Goal: Navigation & Orientation: Find specific page/section

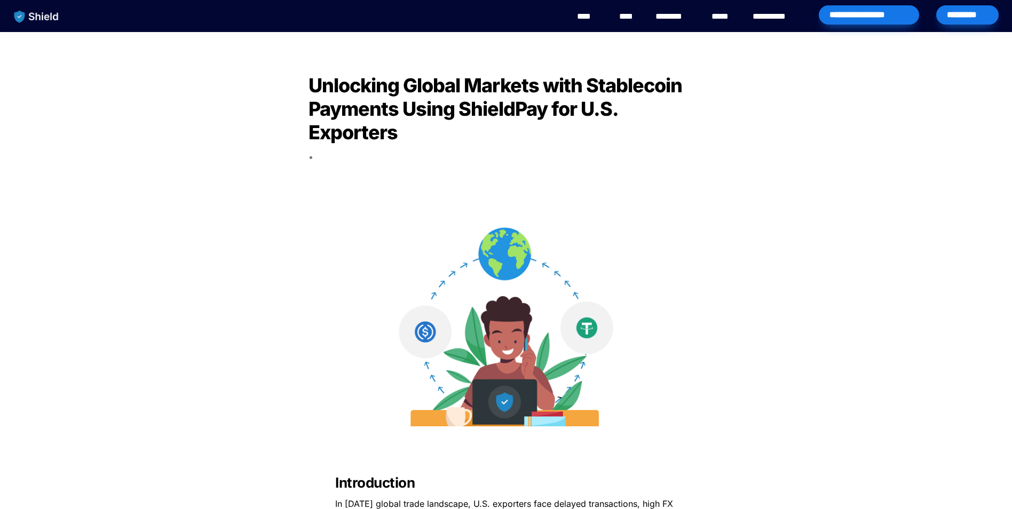
click at [964, 12] on div "*********" at bounding box center [967, 14] width 62 height 19
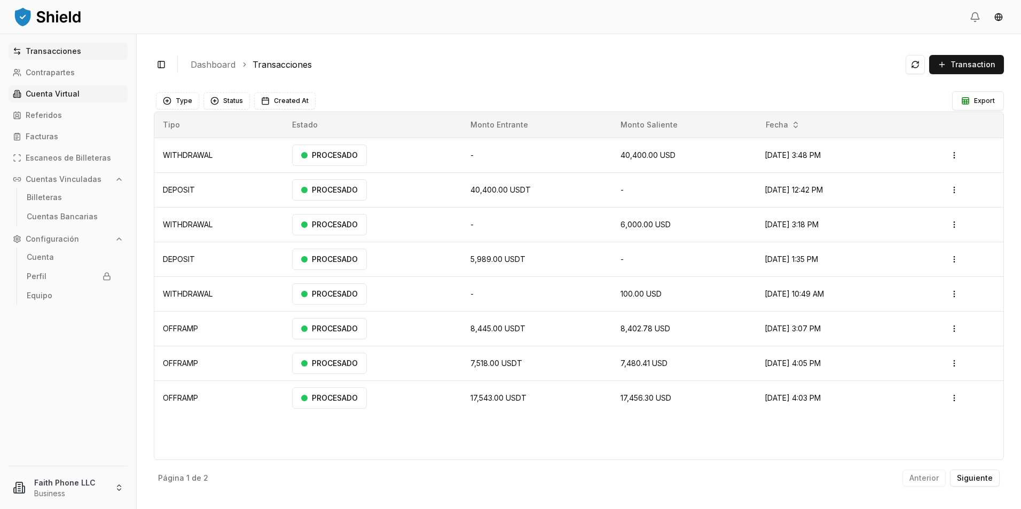
click at [59, 94] on p "Cuenta Virtual" at bounding box center [53, 93] width 54 height 7
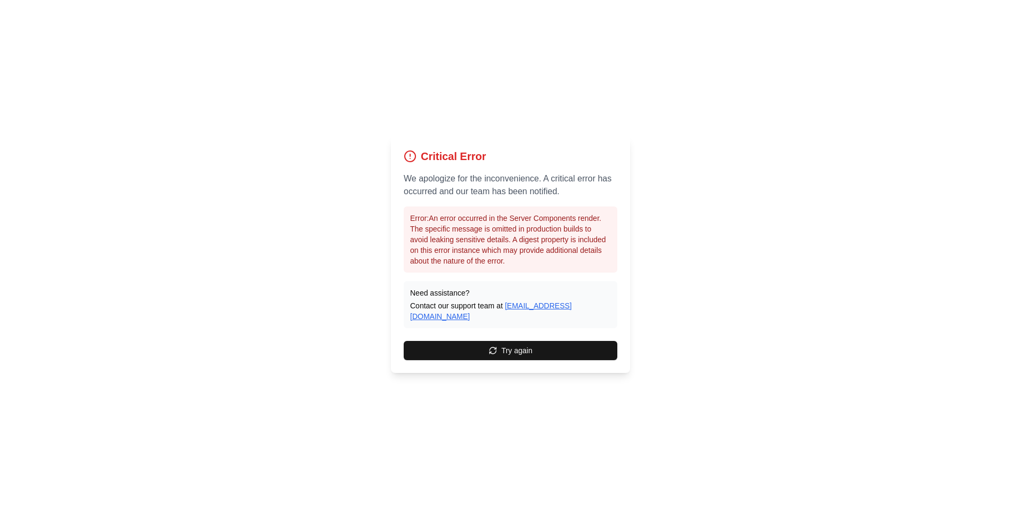
click at [531, 312] on link "[EMAIL_ADDRESS][DOMAIN_NAME]" at bounding box center [491, 311] width 162 height 19
click at [323, 228] on div "Critical Error We apologize for the inconvenience. A critical error has occurre…" at bounding box center [510, 254] width 1021 height 509
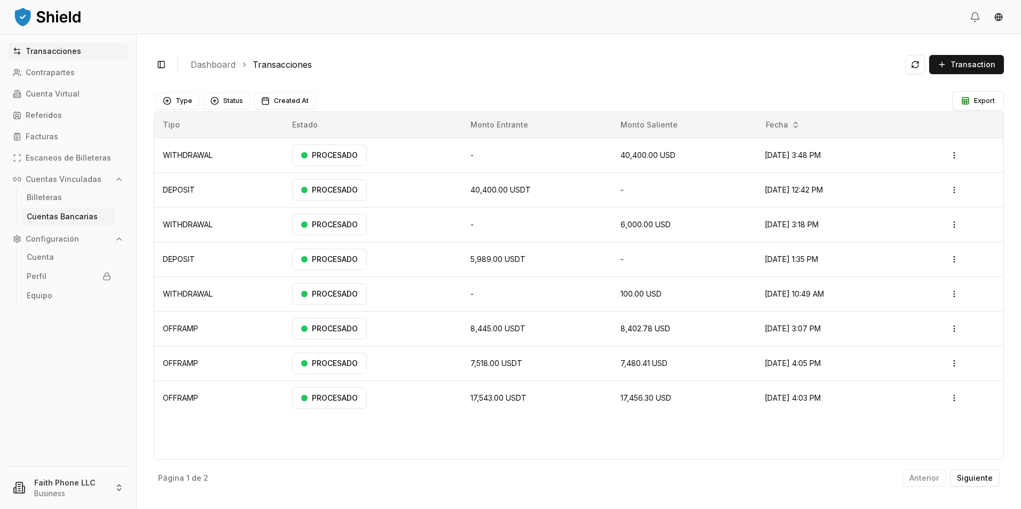
click at [59, 221] on link "Cuentas Bancarias" at bounding box center [68, 216] width 93 height 17
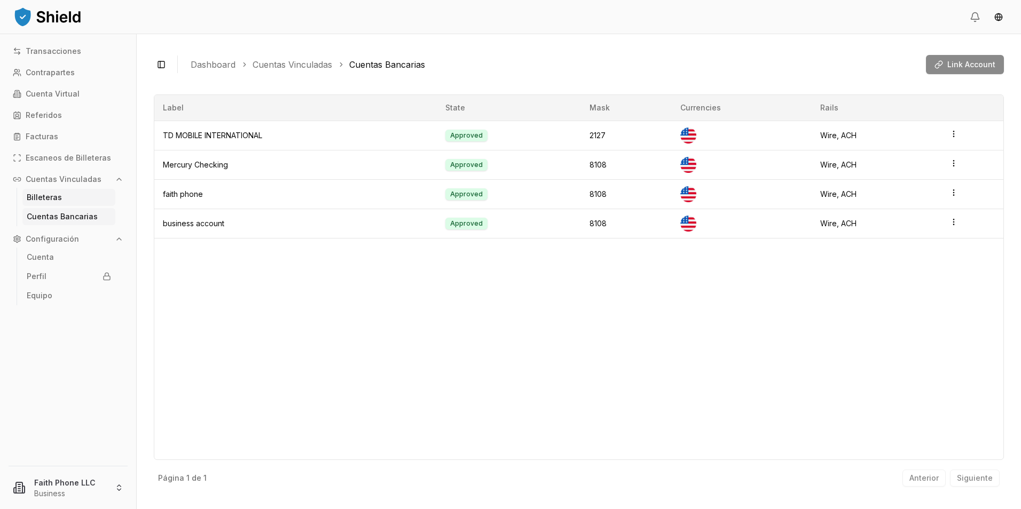
click at [44, 200] on p "Billeteras" at bounding box center [44, 197] width 35 height 7
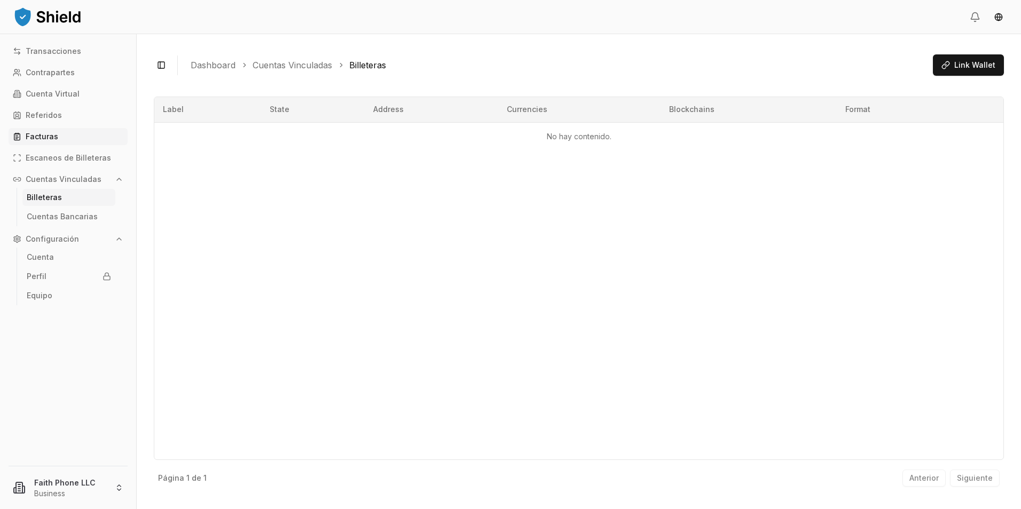
click at [32, 133] on p "Facturas" at bounding box center [42, 136] width 33 height 7
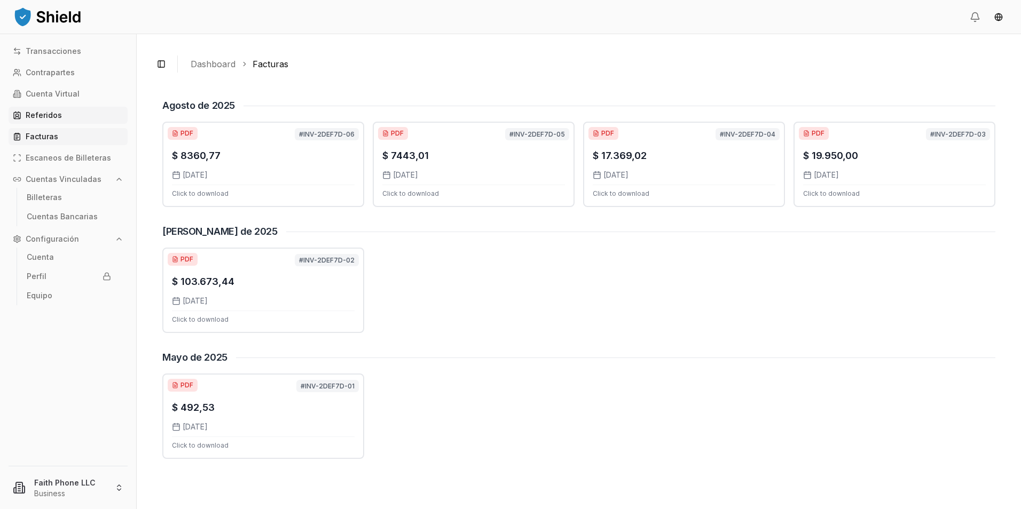
click at [53, 112] on p "Referidos" at bounding box center [44, 115] width 36 height 7
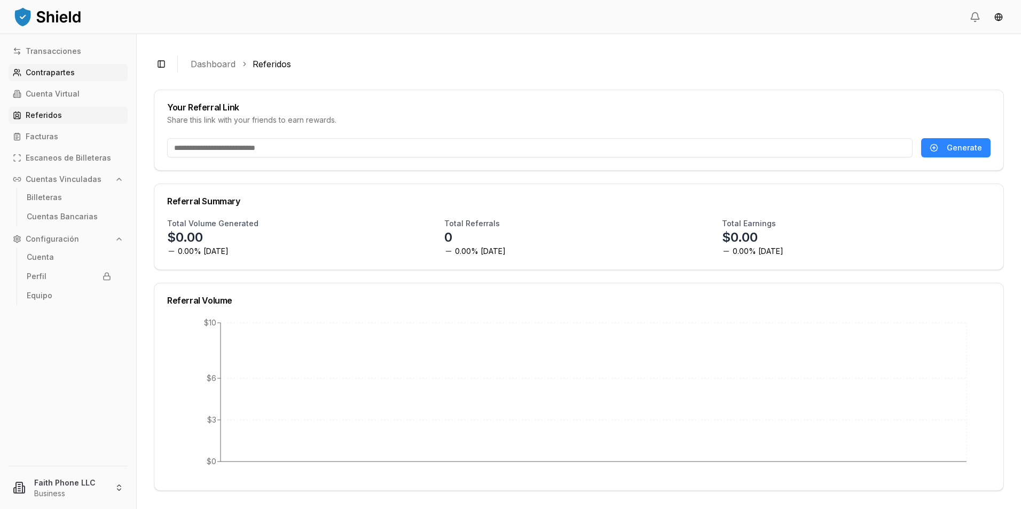
click at [39, 74] on p "Contrapartes" at bounding box center [50, 72] width 49 height 7
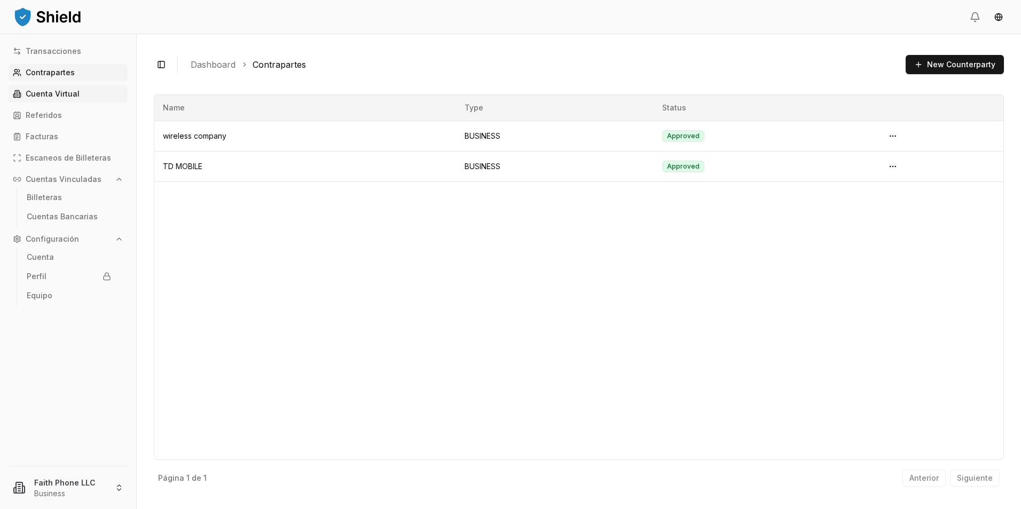
click at [58, 93] on p "Cuenta Virtual" at bounding box center [53, 93] width 54 height 7
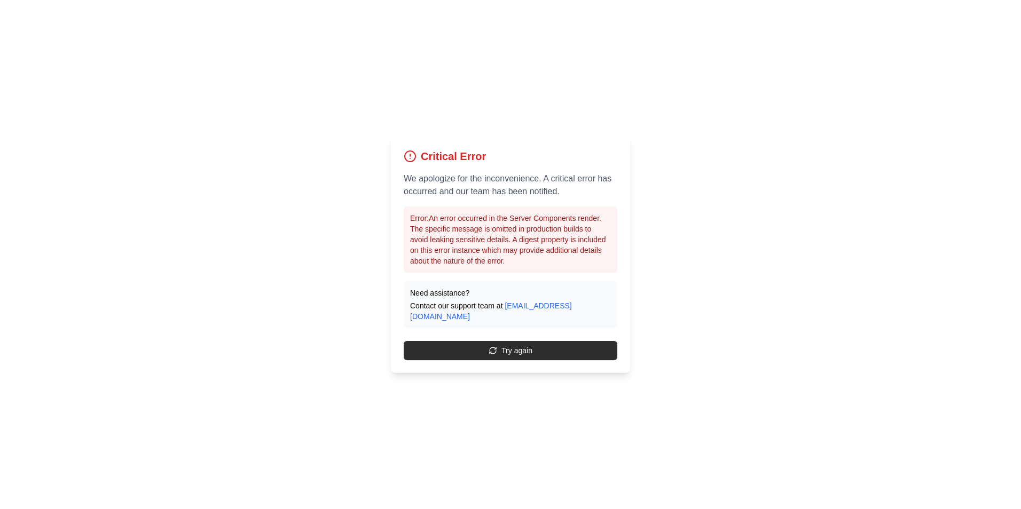
click at [515, 348] on button "Try again" at bounding box center [511, 350] width 214 height 19
click at [515, 346] on button "Try again" at bounding box center [511, 350] width 214 height 19
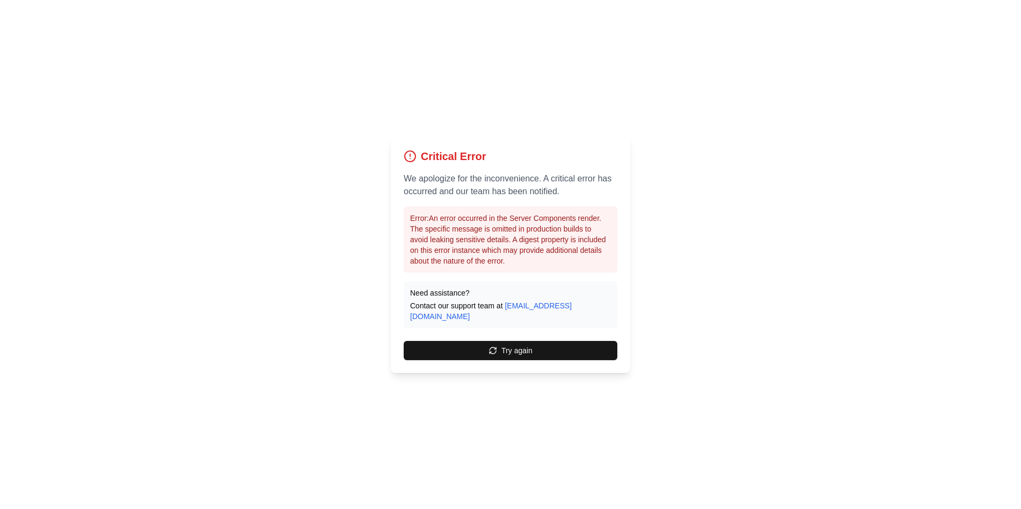
click at [515, 346] on button "Try again" at bounding box center [511, 350] width 214 height 19
click at [513, 345] on button "Try again" at bounding box center [511, 350] width 214 height 19
click at [512, 344] on button "Try again" at bounding box center [511, 350] width 214 height 19
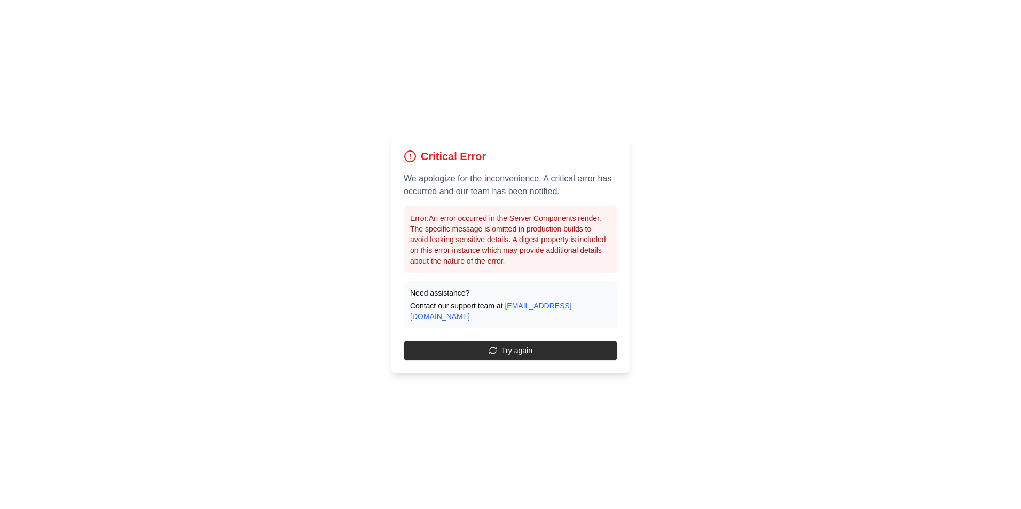
click at [514, 344] on button "Try again" at bounding box center [511, 350] width 214 height 19
click at [513, 342] on button "Try again" at bounding box center [511, 350] width 214 height 19
click at [512, 341] on button "Try again" at bounding box center [511, 350] width 214 height 19
click at [511, 341] on button "Try again" at bounding box center [511, 350] width 214 height 19
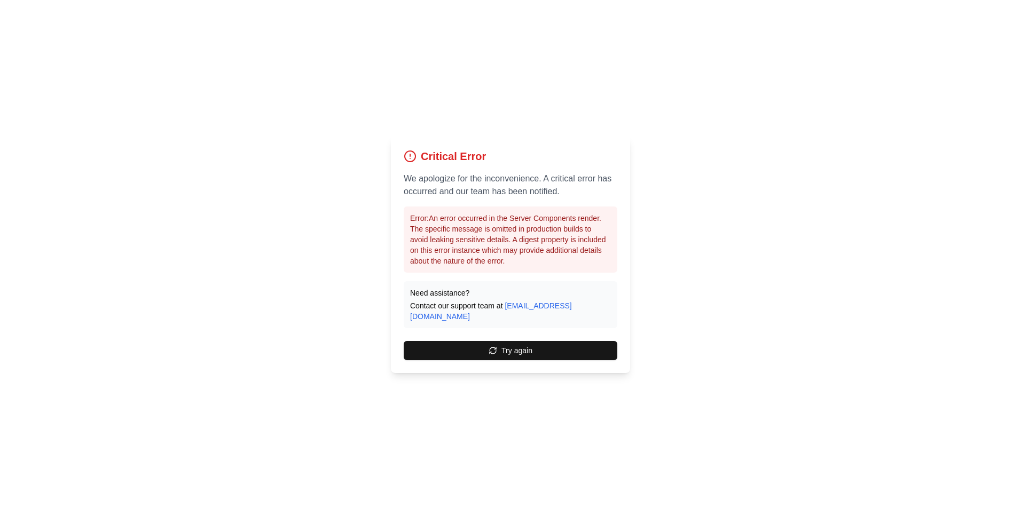
click at [511, 341] on button "Try again" at bounding box center [511, 350] width 214 height 19
click at [509, 341] on button "Try again" at bounding box center [511, 350] width 214 height 19
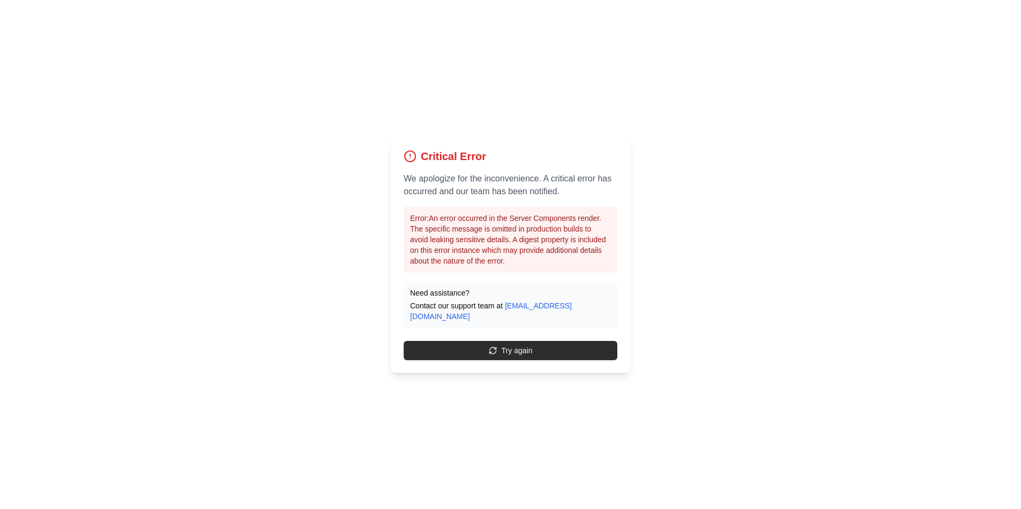
click at [508, 341] on button "Try again" at bounding box center [511, 350] width 214 height 19
click at [509, 341] on button "Try again" at bounding box center [511, 350] width 214 height 19
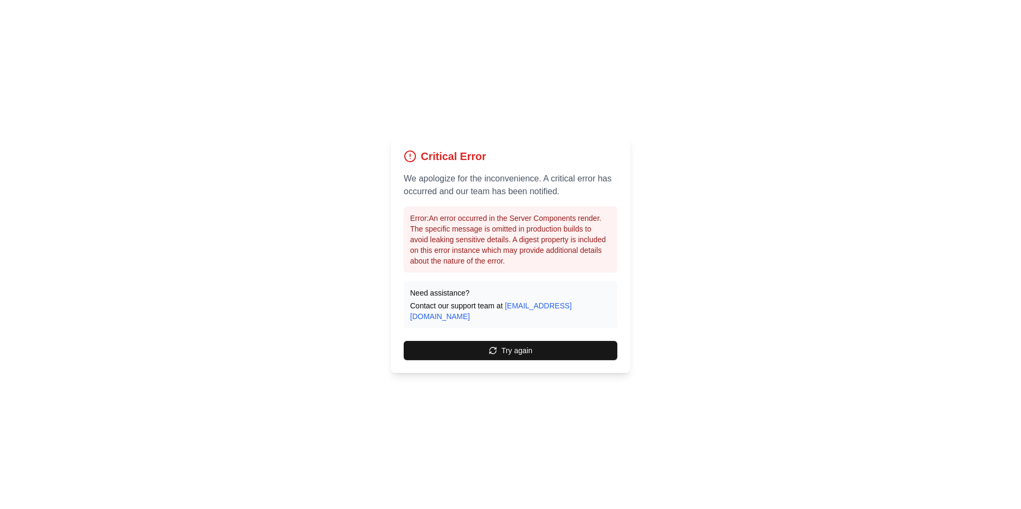
click at [508, 341] on button "Try again" at bounding box center [511, 350] width 214 height 19
click at [507, 345] on button "Try again" at bounding box center [511, 350] width 214 height 19
click at [508, 345] on button "Try again" at bounding box center [511, 350] width 214 height 19
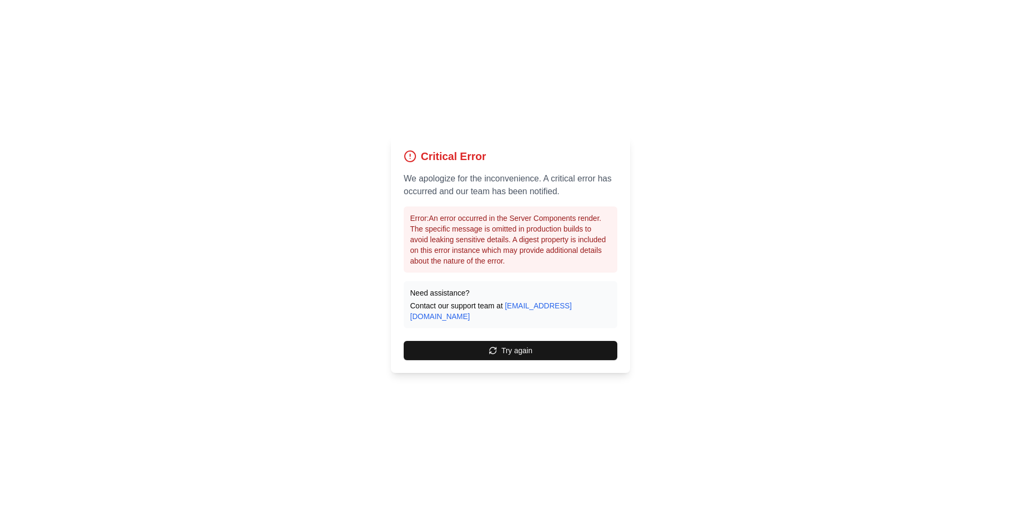
click at [508, 345] on button "Try again" at bounding box center [511, 350] width 214 height 19
click at [508, 342] on button "Try again" at bounding box center [511, 350] width 214 height 19
click at [508, 341] on button "Try again" at bounding box center [511, 350] width 214 height 19
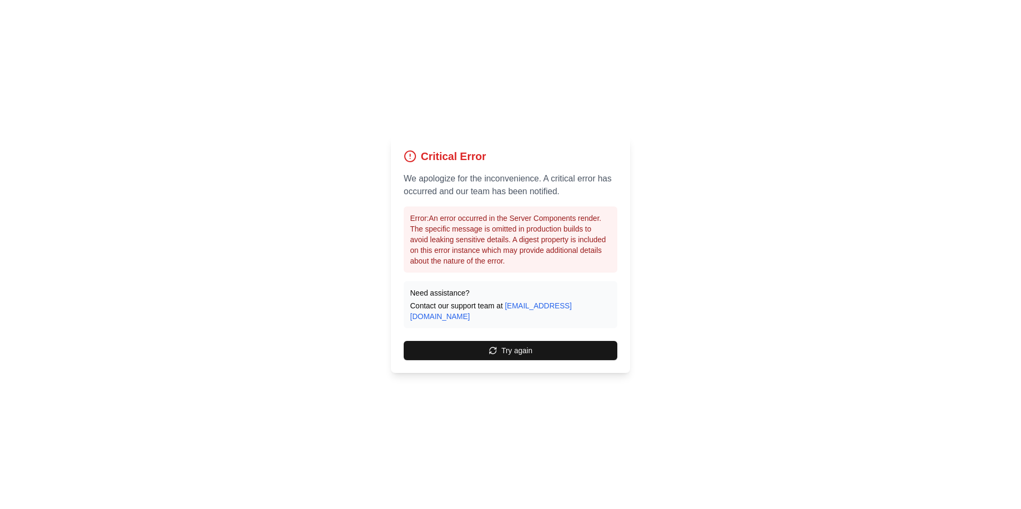
click at [508, 341] on button "Try again" at bounding box center [511, 350] width 214 height 19
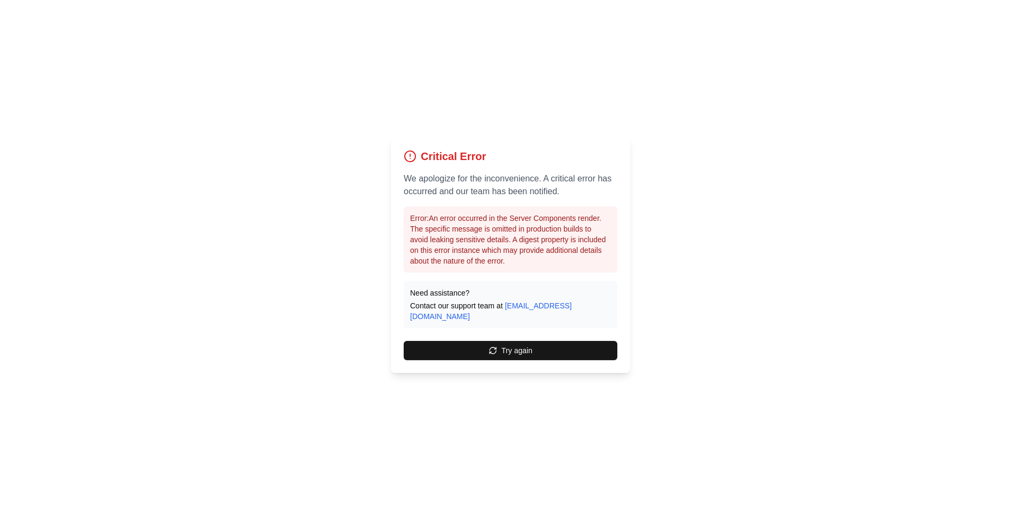
click at [508, 341] on button "Try again" at bounding box center [511, 350] width 214 height 19
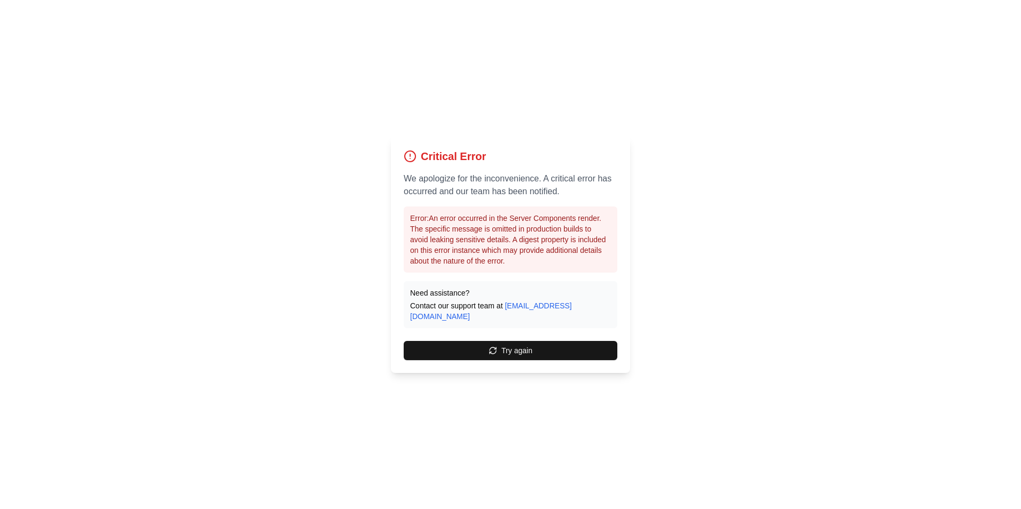
click at [508, 341] on button "Try again" at bounding box center [511, 350] width 214 height 19
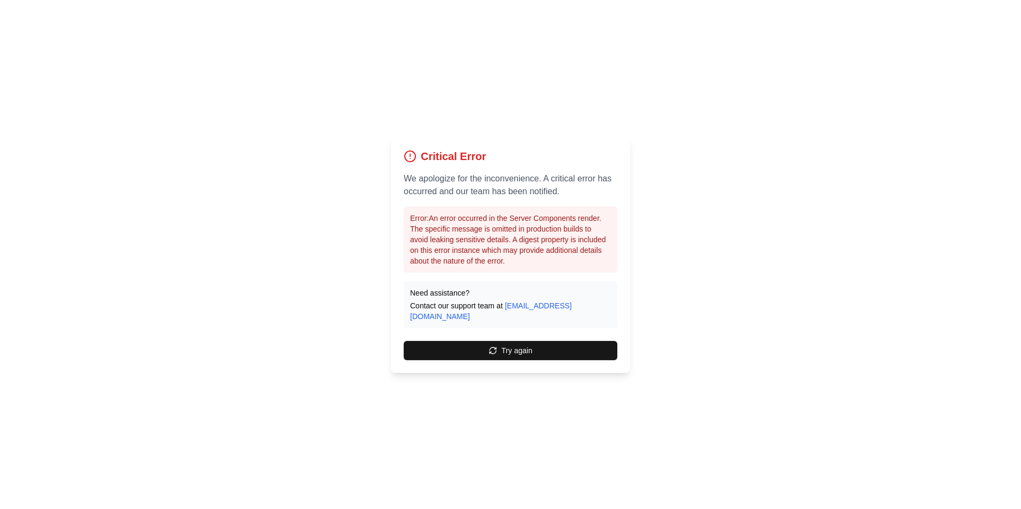
click at [508, 341] on button "Try again" at bounding box center [511, 350] width 214 height 19
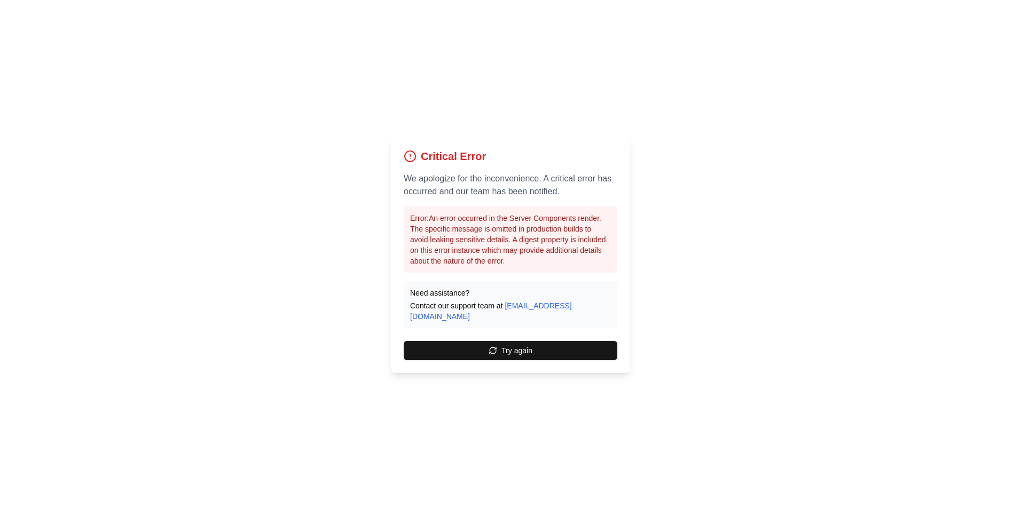
click at [508, 341] on button "Try again" at bounding box center [511, 350] width 214 height 19
click at [509, 341] on button "Try again" at bounding box center [511, 350] width 214 height 19
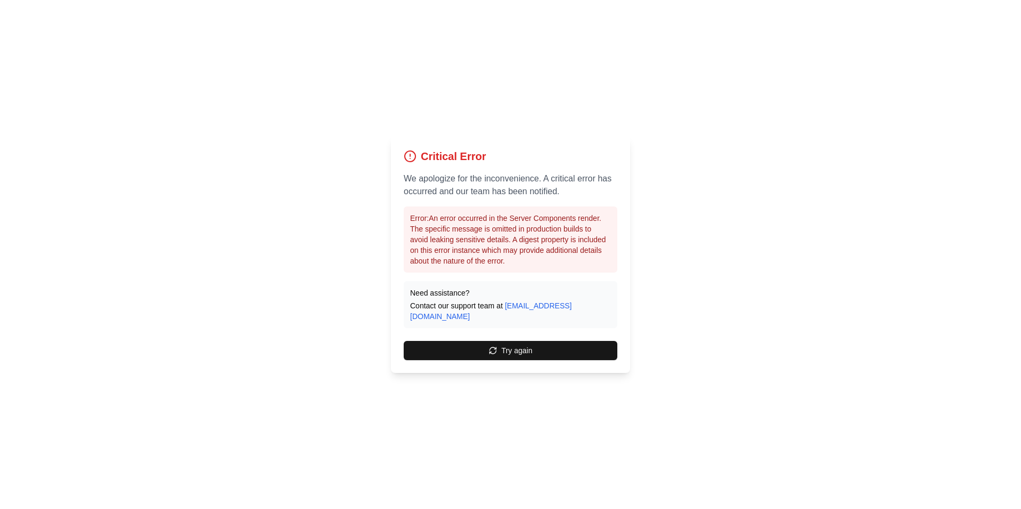
click at [509, 341] on button "Try again" at bounding box center [511, 350] width 214 height 19
click at [502, 342] on button "Try again" at bounding box center [511, 350] width 214 height 19
